Goal: Task Accomplishment & Management: Manage account settings

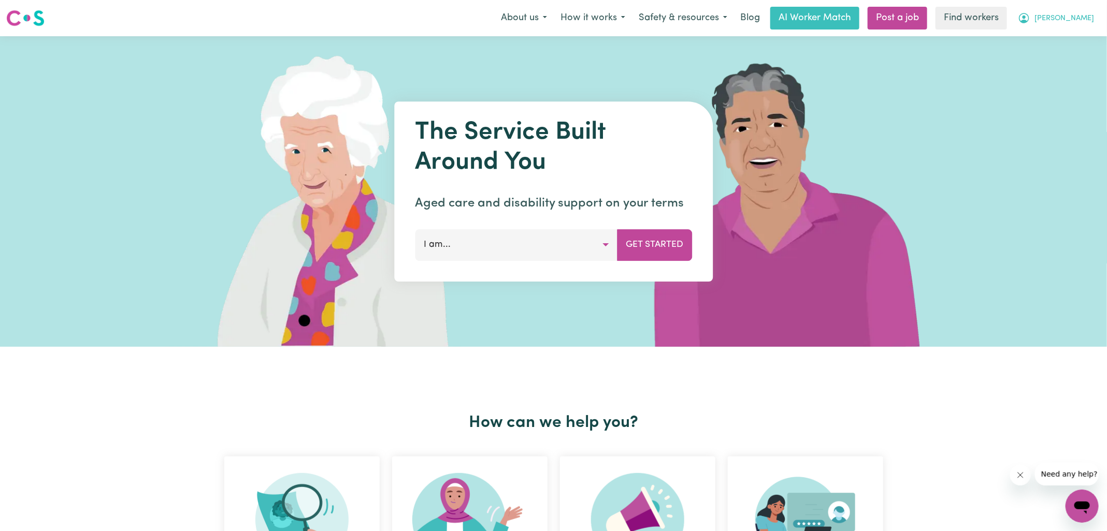
click at [1030, 22] on icon "My Account" at bounding box center [1024, 18] width 12 height 12
click at [1031, 63] on link "Logout" at bounding box center [1059, 60] width 82 height 20
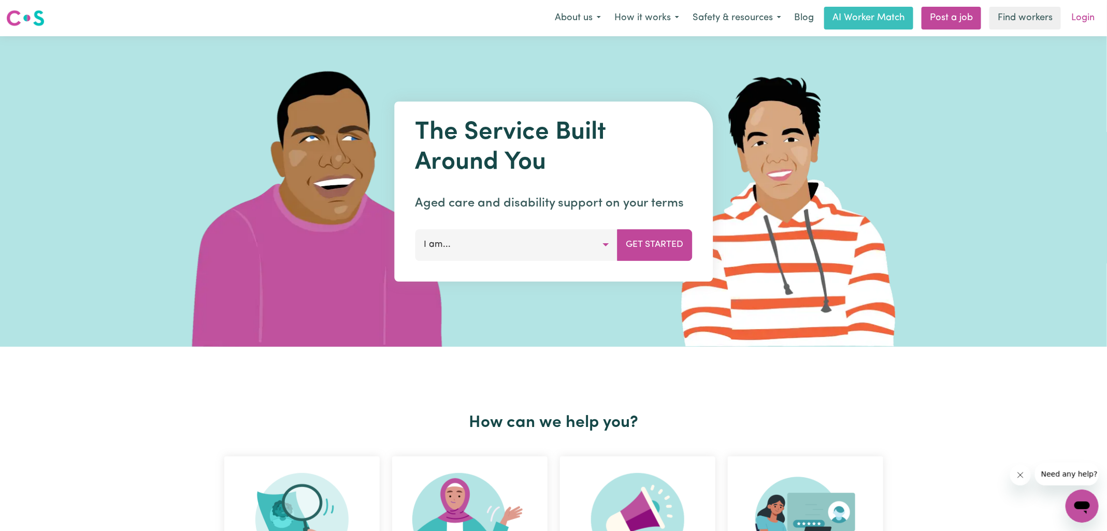
click at [1074, 18] on link "Login" at bounding box center [1083, 18] width 36 height 23
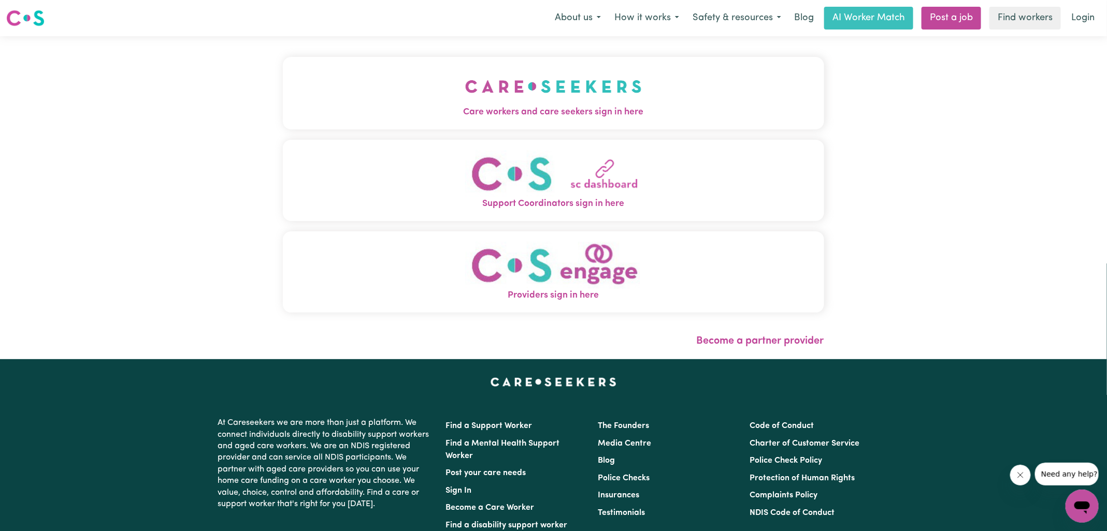
click at [646, 86] on button "Care workers and care seekers sign in here" at bounding box center [553, 93] width 541 height 72
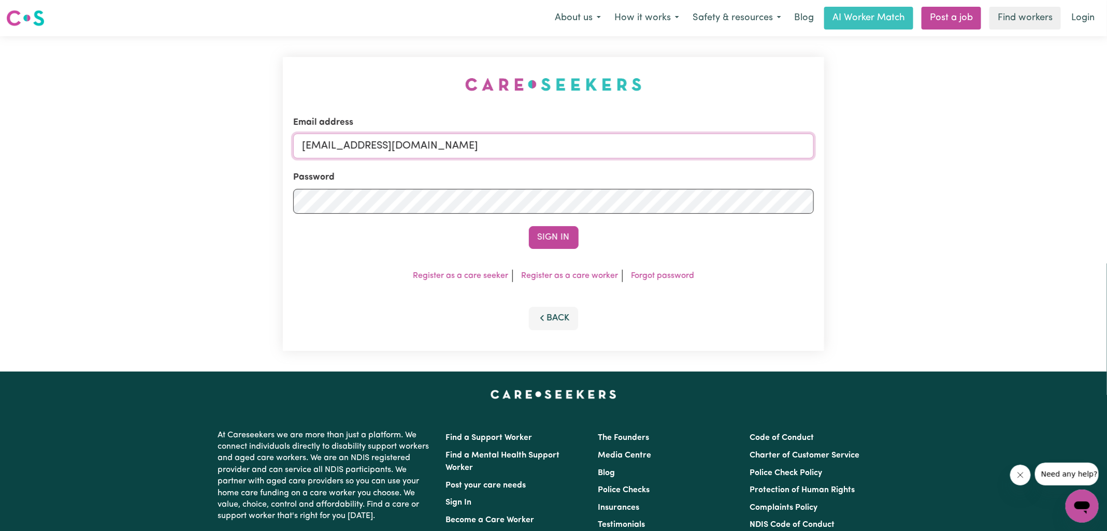
drag, startPoint x: 356, startPoint y: 147, endPoint x: 698, endPoint y: 147, distance: 341.8
click at [698, 147] on input "[EMAIL_ADDRESS][DOMAIN_NAME]" at bounding box center [553, 146] width 520 height 25
paste input "[EMAIL_ADDRESS][PERSON_NAME][DOMAIN_NAME]"
click at [366, 145] on input "superuser~ [EMAIL_ADDRESS][PERSON_NAME][DOMAIN_NAME]" at bounding box center [553, 146] width 520 height 25
type input "superuser~[EMAIL_ADDRESS][PERSON_NAME][DOMAIN_NAME]"
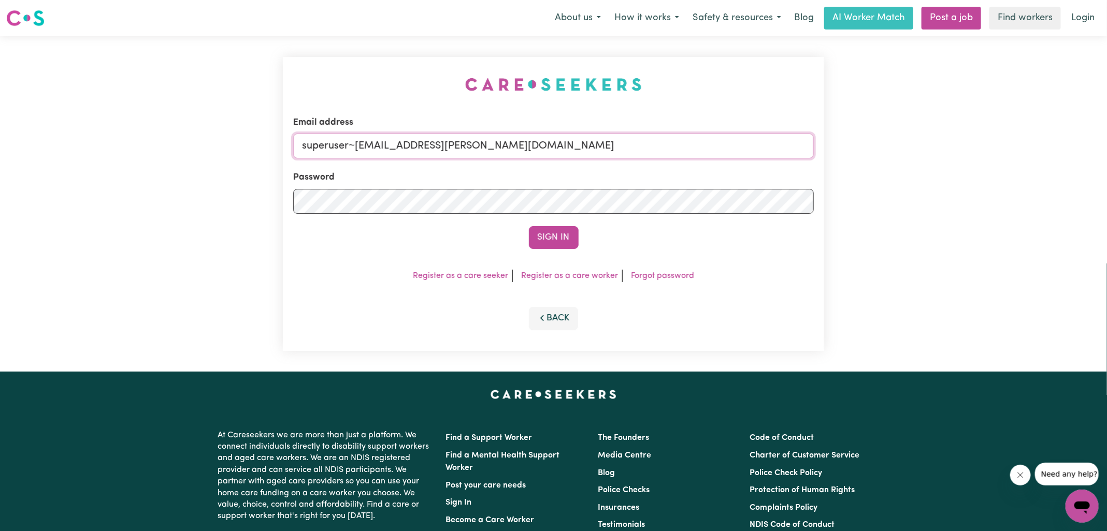
click at [529, 226] on button "Sign In" at bounding box center [554, 237] width 50 height 23
